Goal: Information Seeking & Learning: Learn about a topic

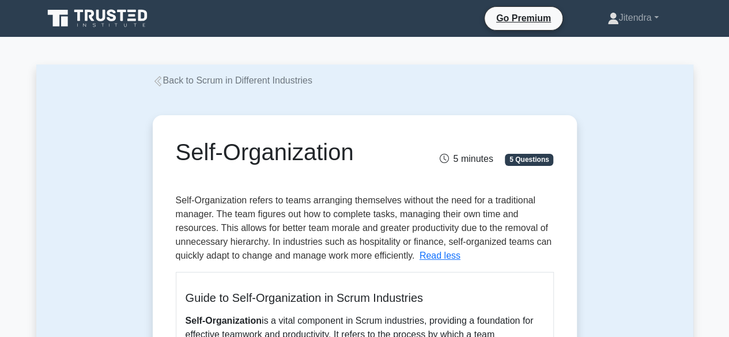
click at [179, 82] on link "Back to Scrum in Different Industries" at bounding box center [233, 80] width 160 height 10
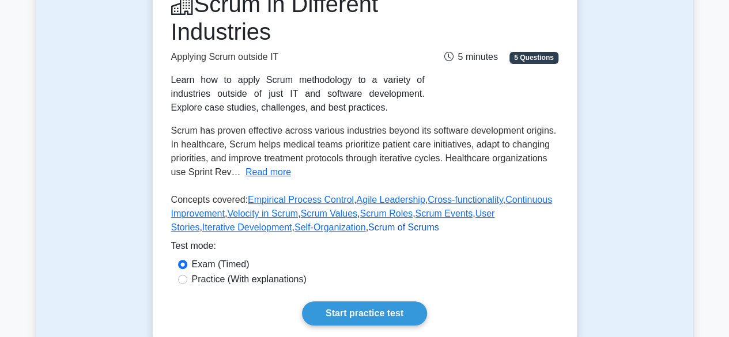
click at [368, 229] on link "Scrum of Scrums" at bounding box center [403, 227] width 71 height 10
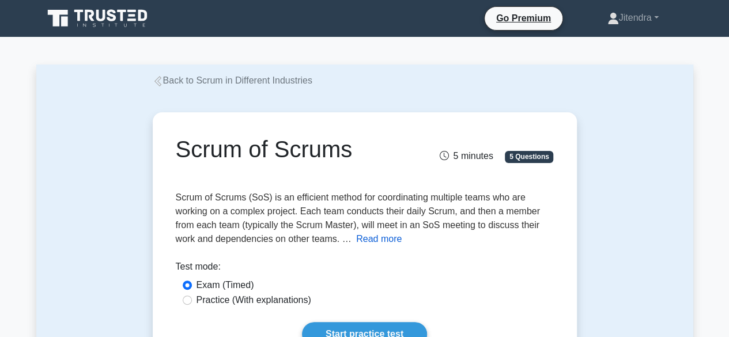
click at [376, 240] on button "Read more" at bounding box center [379, 239] width 46 height 14
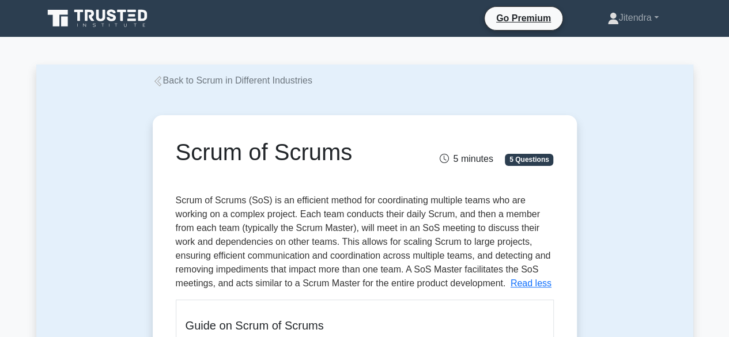
click at [183, 79] on link "Back to Scrum in Different Industries" at bounding box center [233, 80] width 160 height 10
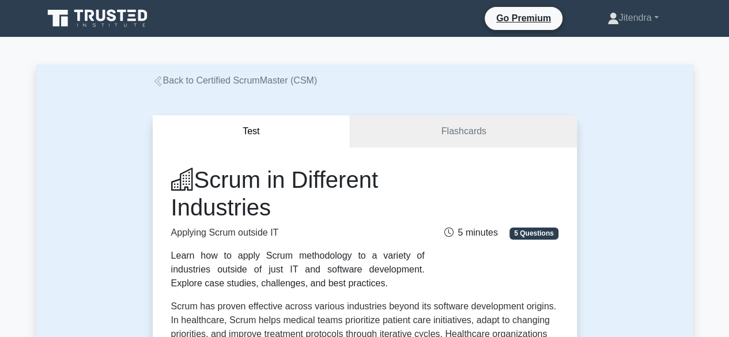
click at [160, 80] on icon at bounding box center [157, 81] width 7 height 10
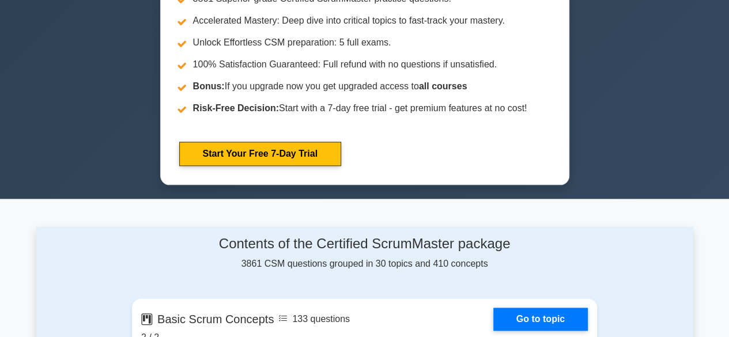
scroll to position [634, 0]
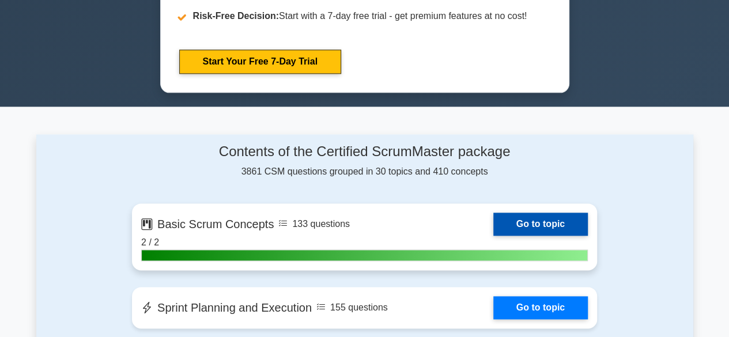
click at [548, 219] on link "Go to topic" at bounding box center [540, 224] width 94 height 23
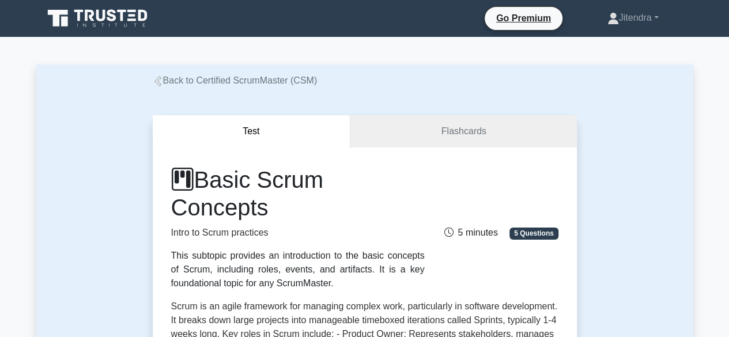
click at [179, 81] on link "Back to Certified ScrumMaster (CSM)" at bounding box center [235, 80] width 165 height 10
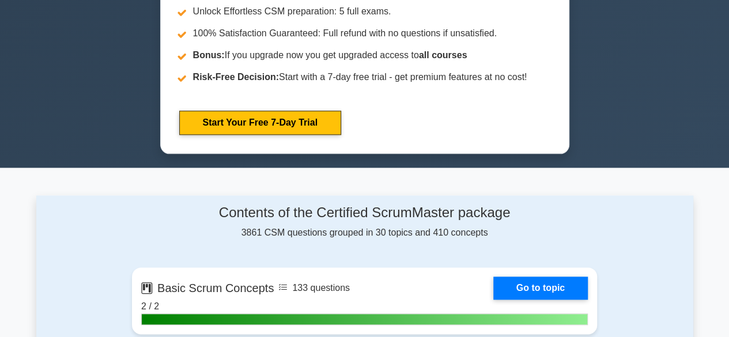
scroll to position [576, 0]
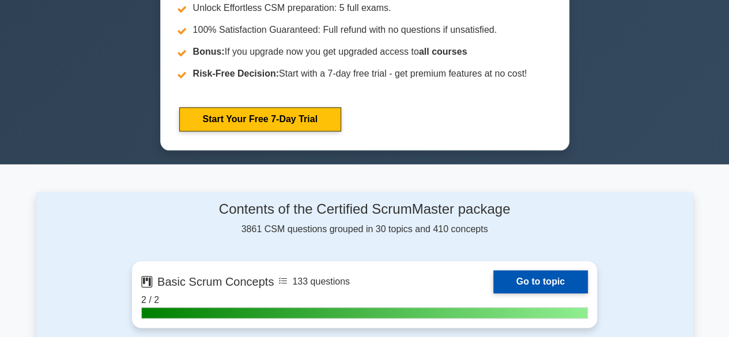
click at [537, 275] on link "Go to topic" at bounding box center [540, 281] width 94 height 23
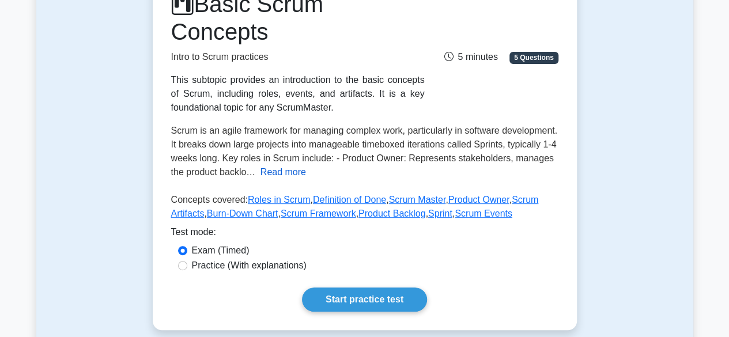
click at [270, 170] on button "Read more" at bounding box center [283, 172] width 46 height 14
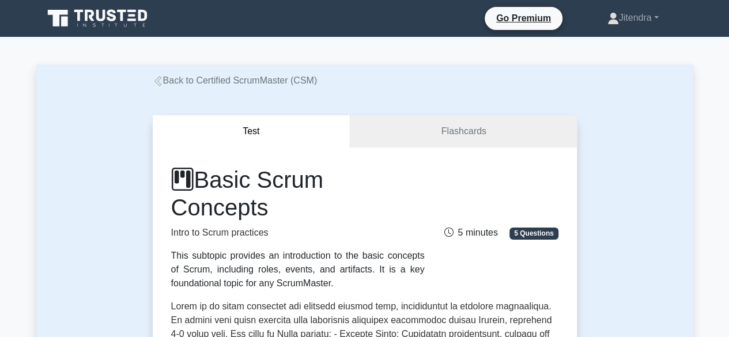
click at [209, 79] on link "Back to Certified ScrumMaster (CSM)" at bounding box center [235, 80] width 165 height 10
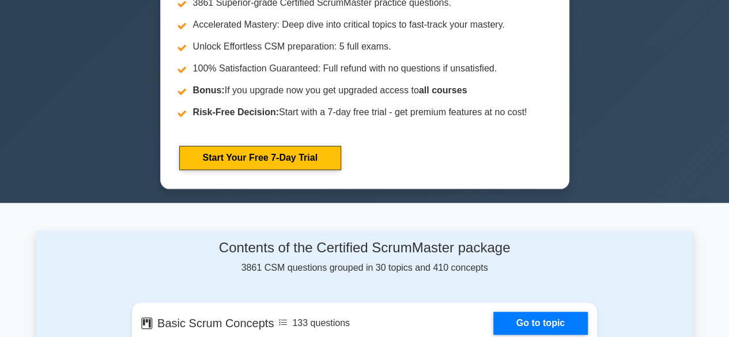
scroll to position [576, 0]
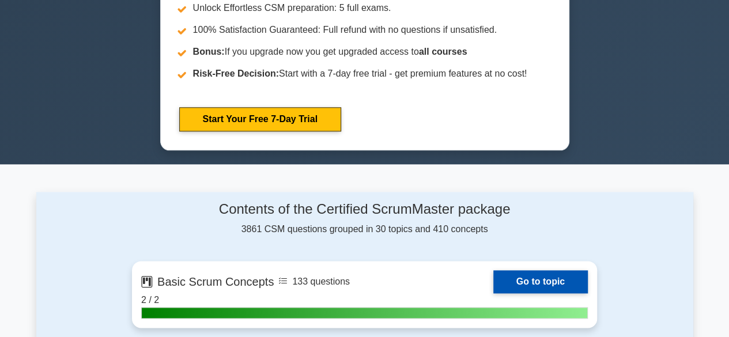
click at [536, 276] on link "Go to topic" at bounding box center [540, 281] width 94 height 23
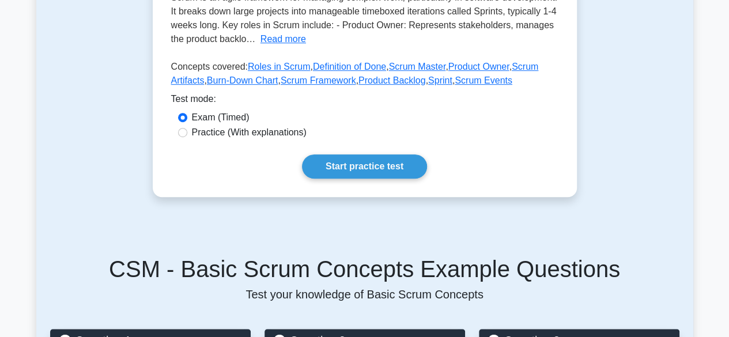
scroll to position [288, 0]
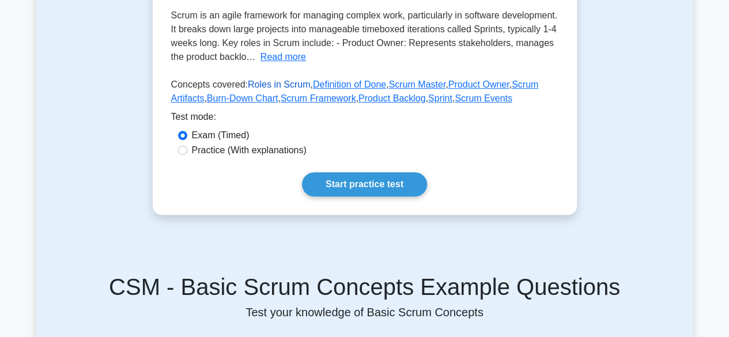
click at [261, 86] on link "Roles in Scrum" at bounding box center [279, 84] width 62 height 10
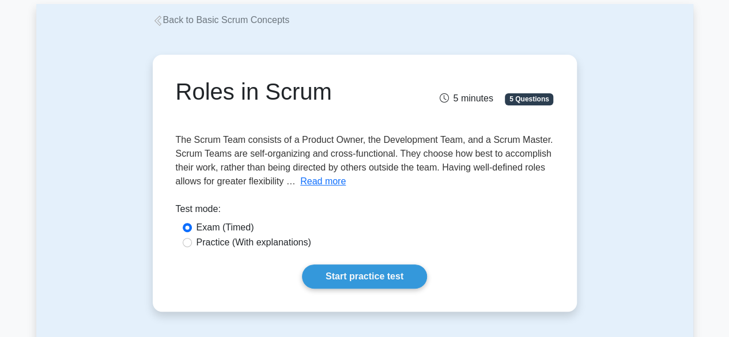
scroll to position [173, 0]
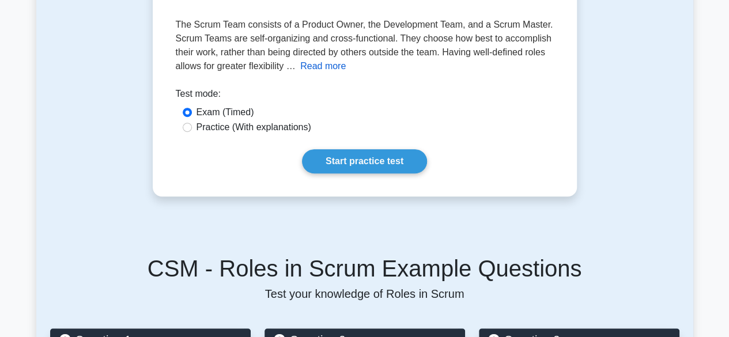
click at [309, 67] on button "Read more" at bounding box center [323, 66] width 46 height 14
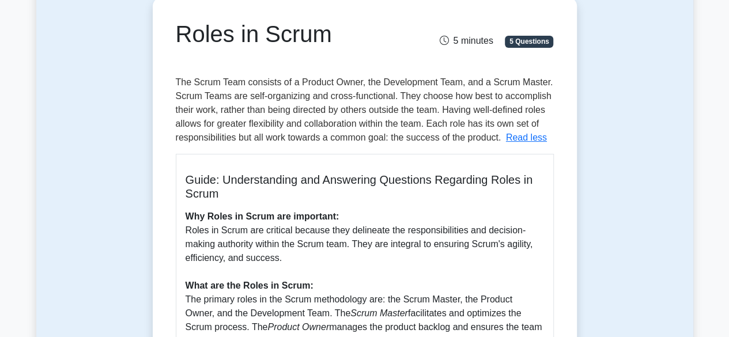
scroll to position [0, 0]
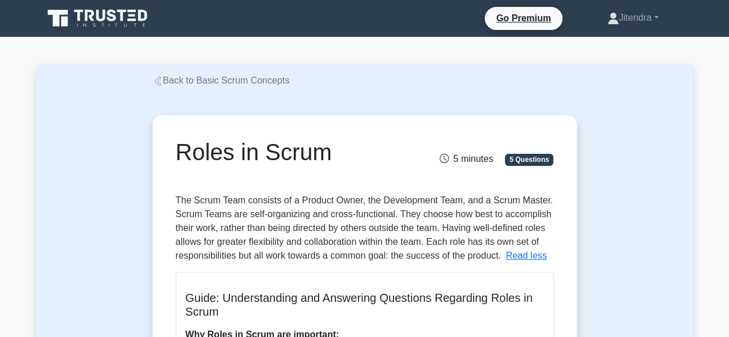
click at [206, 80] on link "Back to Basic Scrum Concepts" at bounding box center [221, 80] width 137 height 10
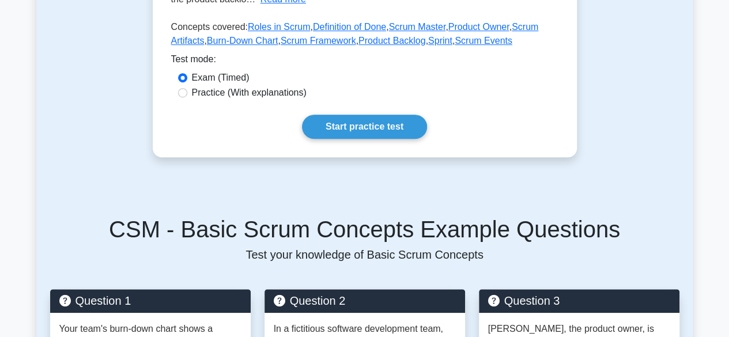
scroll to position [288, 0]
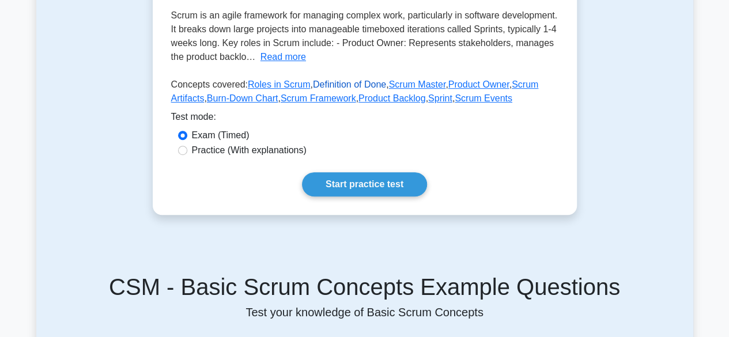
click at [342, 85] on link "Definition of Done" at bounding box center [349, 84] width 73 height 10
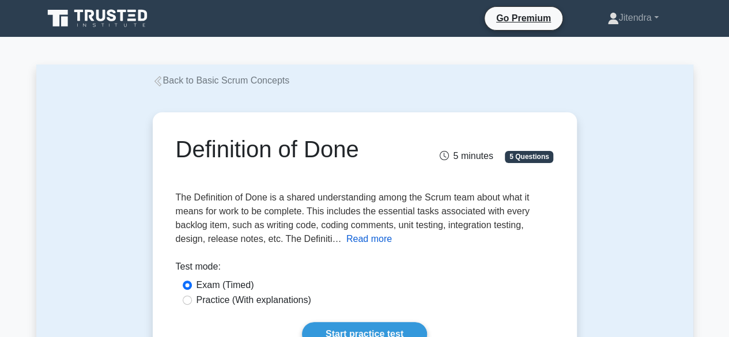
click at [371, 243] on button "Read more" at bounding box center [369, 239] width 46 height 14
